Goal: Information Seeking & Learning: Learn about a topic

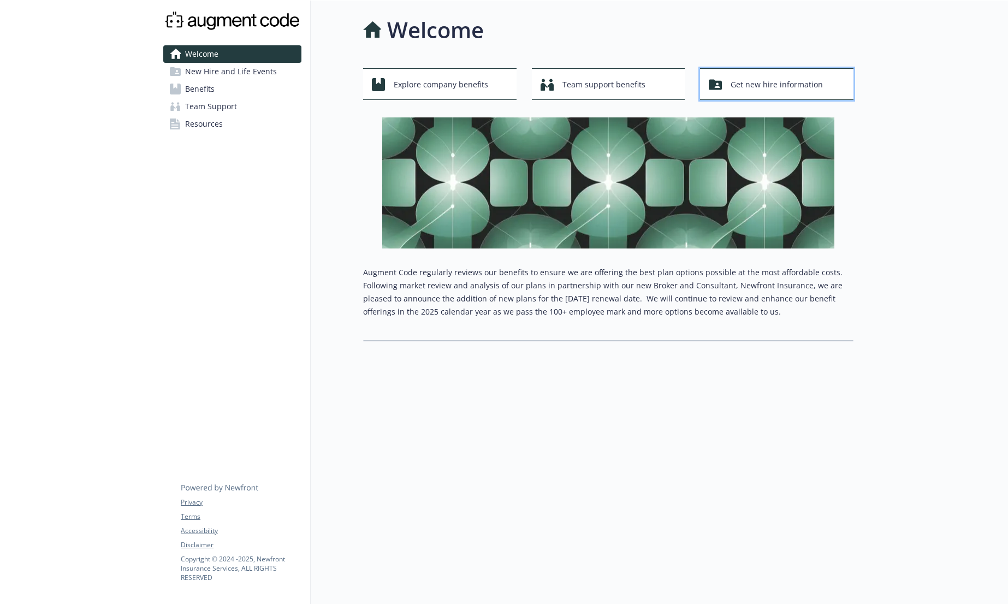
click at [764, 71] on button "Get new hire information" at bounding box center [776, 84] width 153 height 32
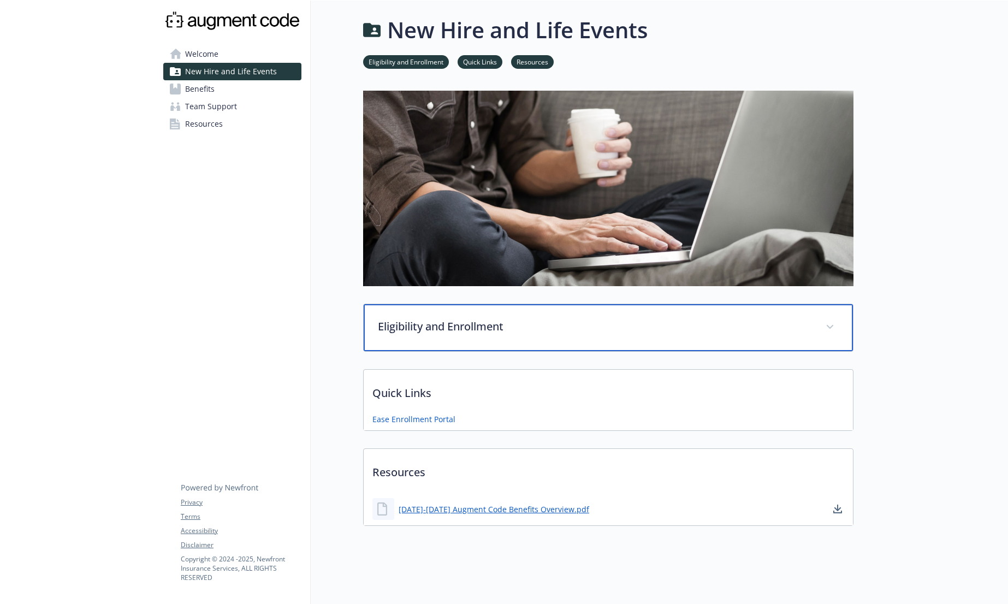
click at [505, 327] on p "Eligibility and Enrollment" at bounding box center [595, 326] width 434 height 16
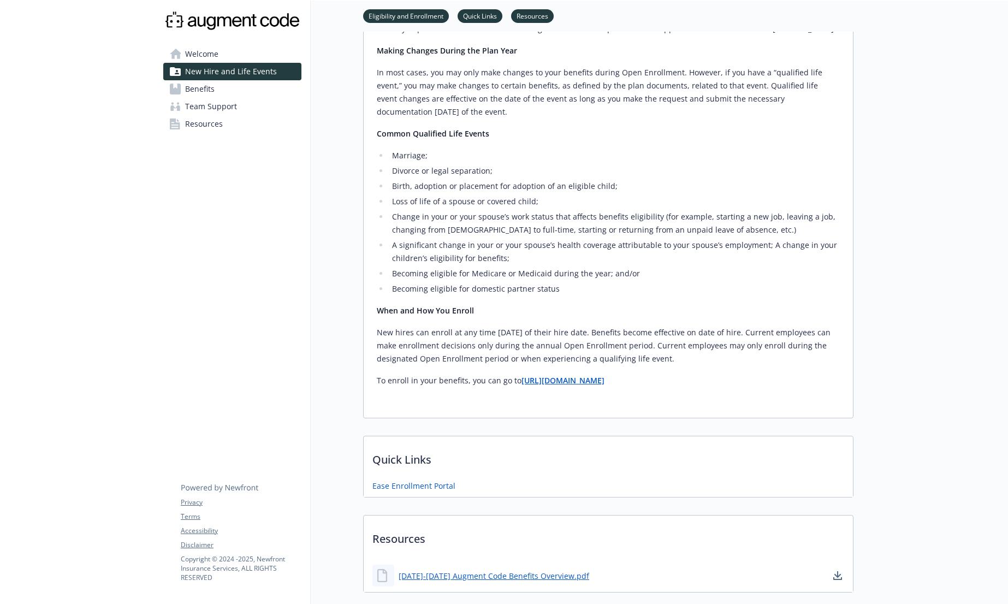
scroll to position [518, 0]
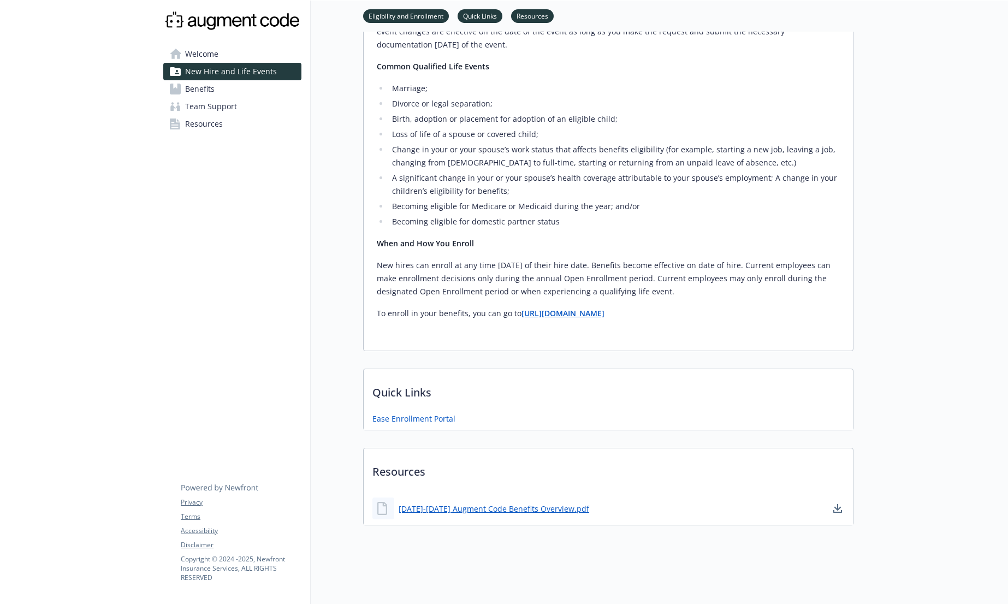
click at [198, 92] on span "Benefits" at bounding box center [199, 88] width 29 height 17
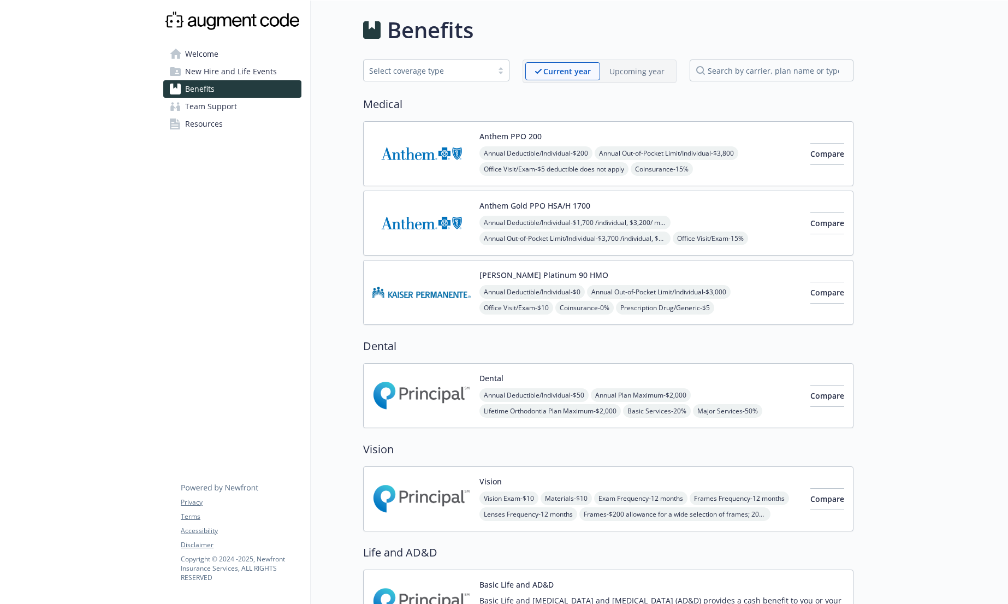
click at [204, 68] on span "New Hire and Life Events" at bounding box center [231, 71] width 92 height 17
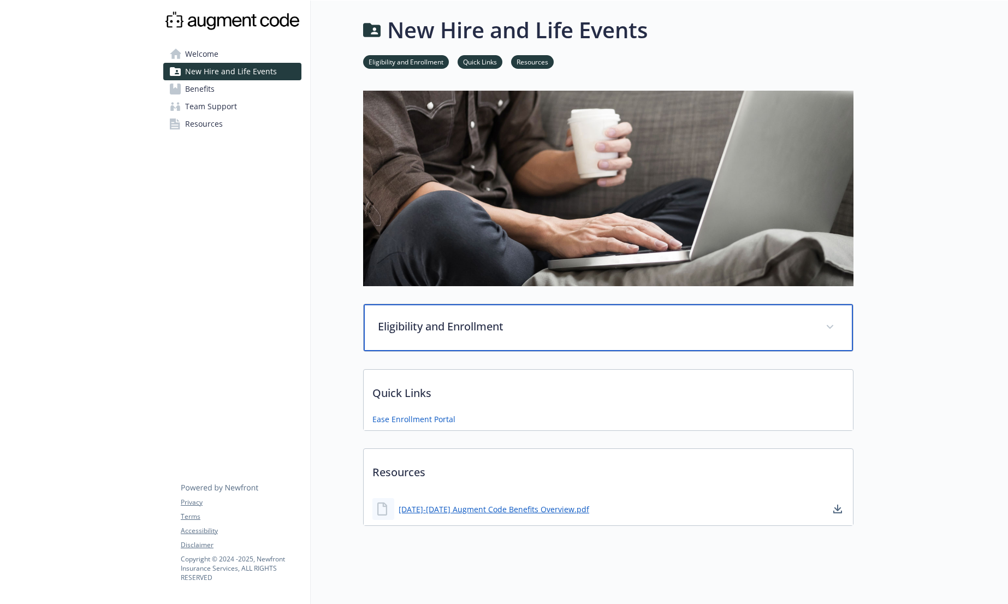
click at [454, 343] on div "Eligibility and Enrollment" at bounding box center [607, 327] width 489 height 47
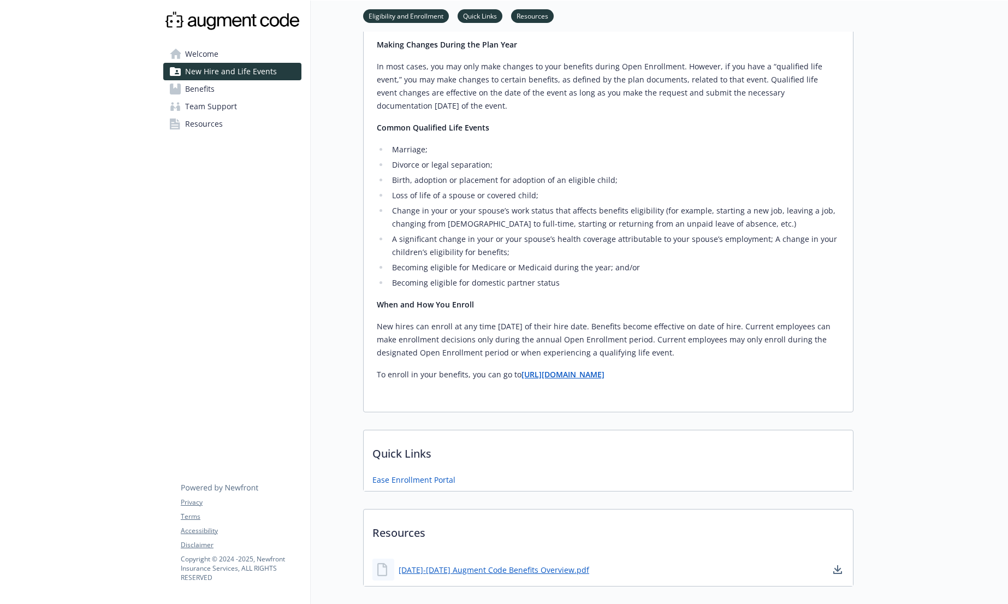
scroll to position [518, 0]
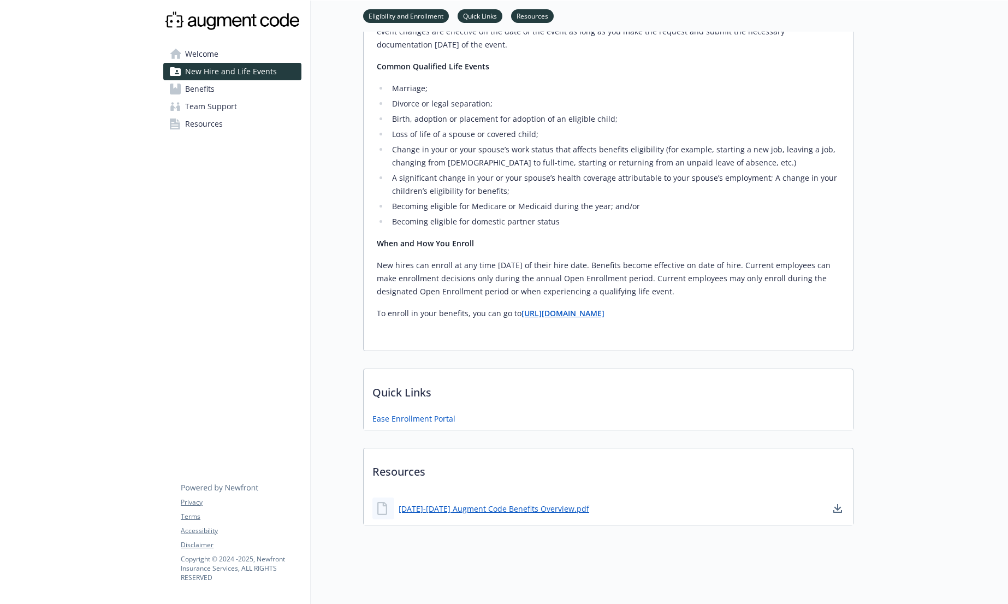
click at [204, 128] on span "Resources" at bounding box center [204, 123] width 38 height 17
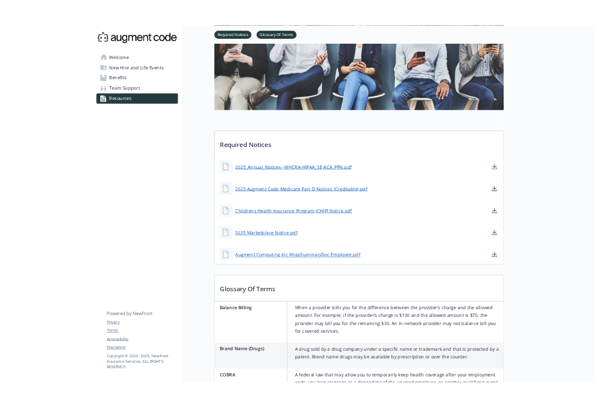
scroll to position [98, 0]
